Goal: Transaction & Acquisition: Purchase product/service

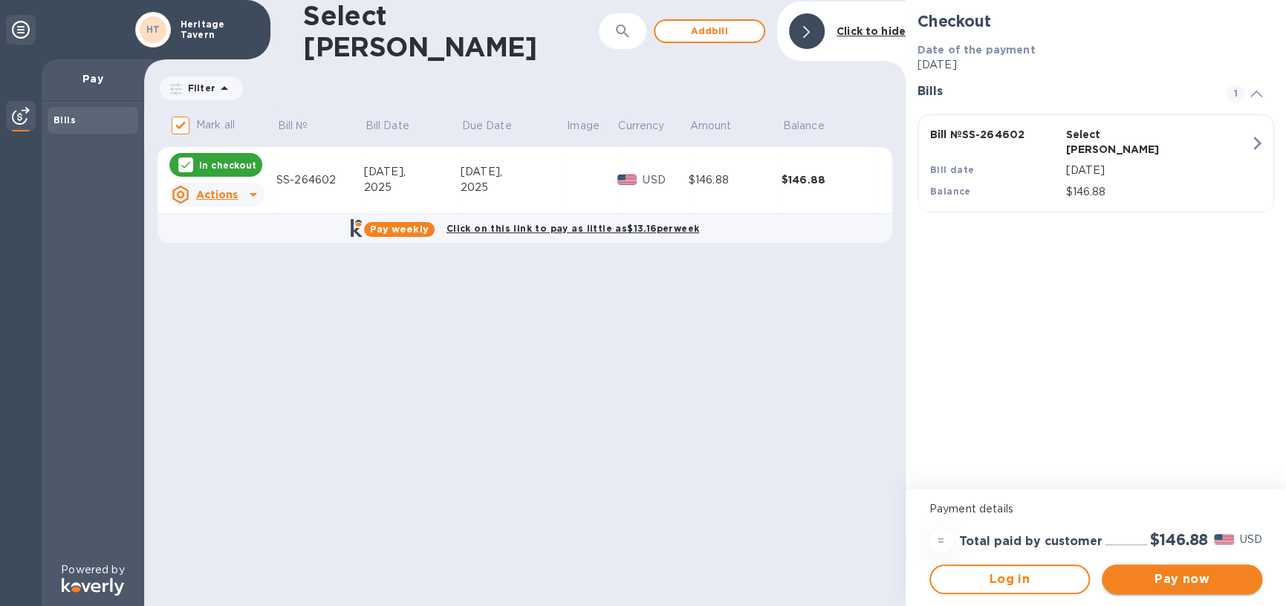
click at [1209, 577] on span "Pay now" at bounding box center [1182, 580] width 137 height 18
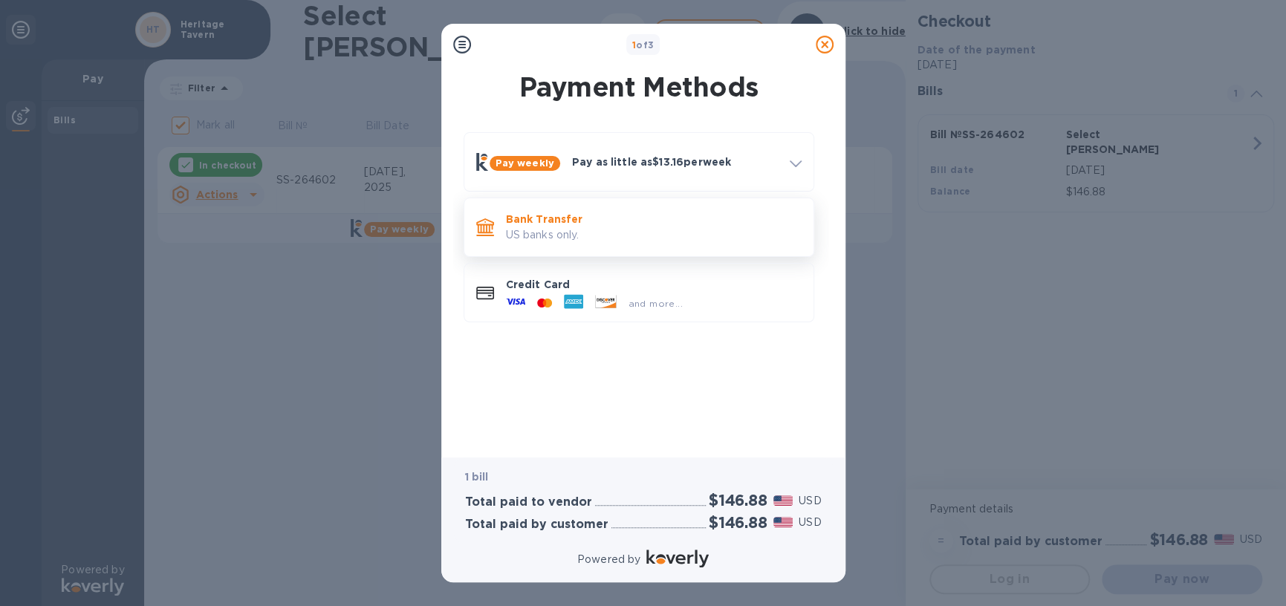
click at [660, 232] on p "US banks only." at bounding box center [654, 235] width 296 height 16
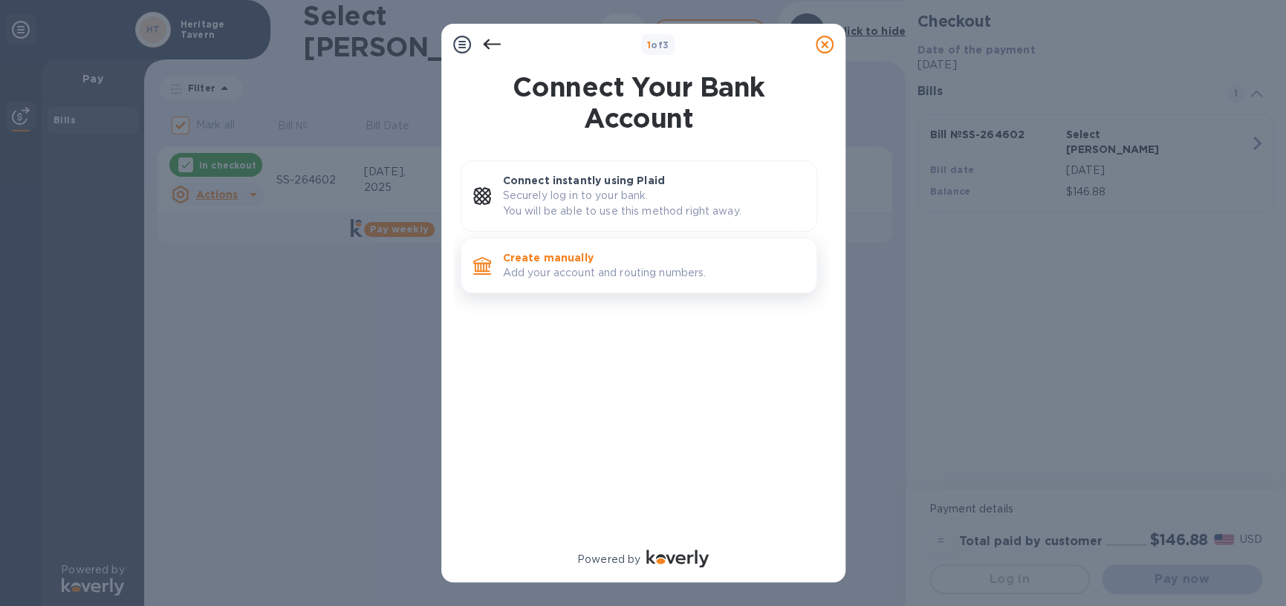
click at [640, 255] on p "Create manually" at bounding box center [654, 257] width 302 height 15
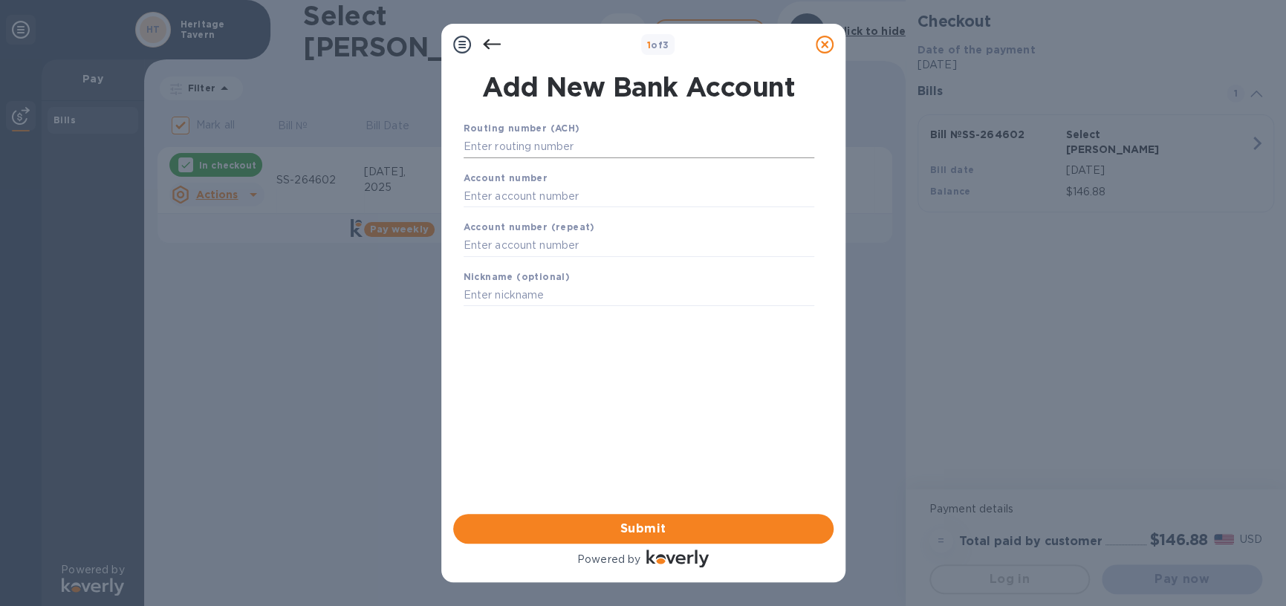
click at [567, 142] on input "text" at bounding box center [639, 147] width 351 height 22
type input "075000022"
type input "182379975432"
click at [695, 531] on span "Submit" at bounding box center [643, 529] width 357 height 18
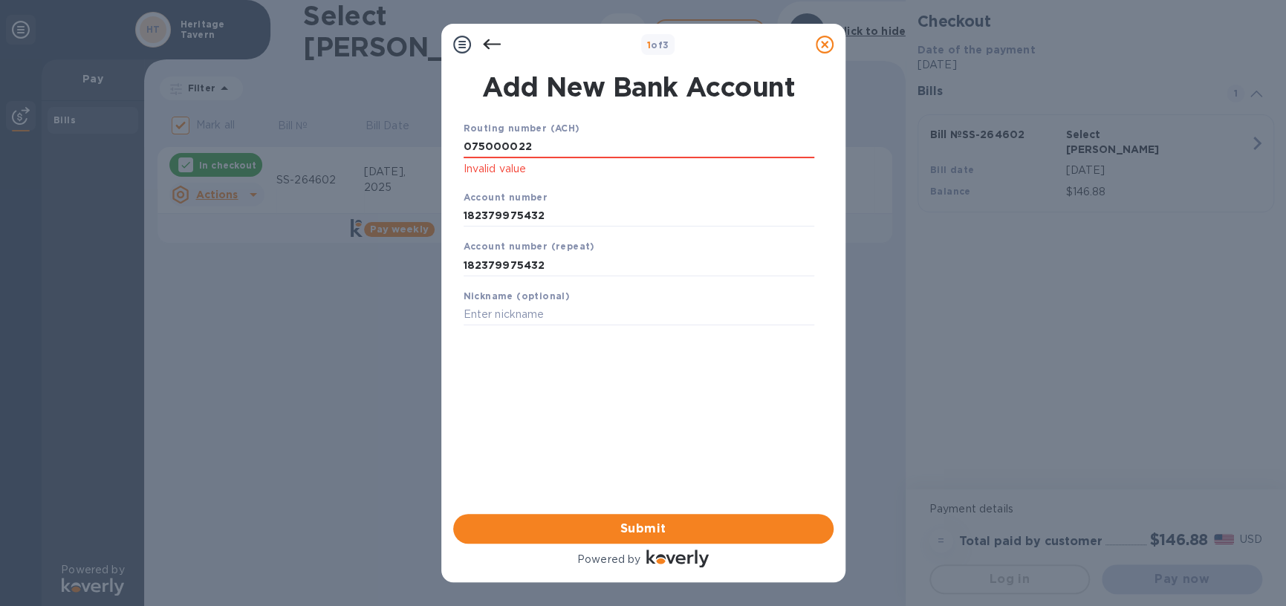
drag, startPoint x: 554, startPoint y: 140, endPoint x: 218, endPoint y: 142, distance: 336.5
click at [218, 142] on div "1 of 3 Add New Bank Account Routing number (ACH) [US_BANK_ROUTING_MICR] Invalid…" at bounding box center [643, 303] width 1286 height 606
type input "075000022"
click at [621, 533] on span "Submit" at bounding box center [643, 529] width 357 height 18
